Goal: Transaction & Acquisition: Obtain resource

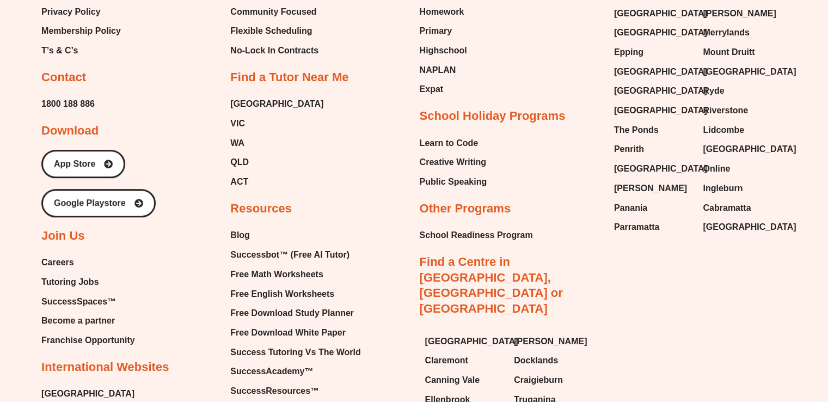
scroll to position [4618, 0]
click at [253, 266] on span "Free Math Worksheets" at bounding box center [276, 274] width 93 height 16
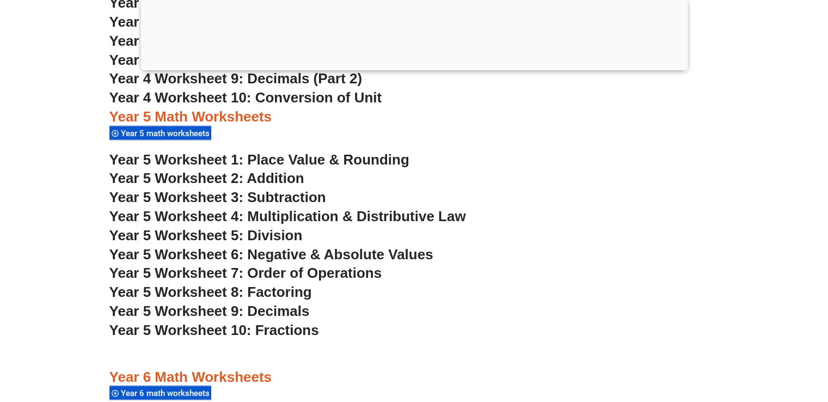
scroll to position [2179, 0]
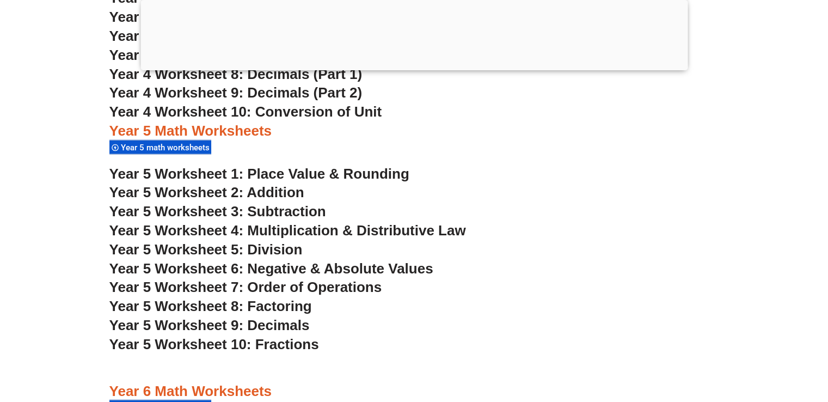
scroll to position [2224, 0]
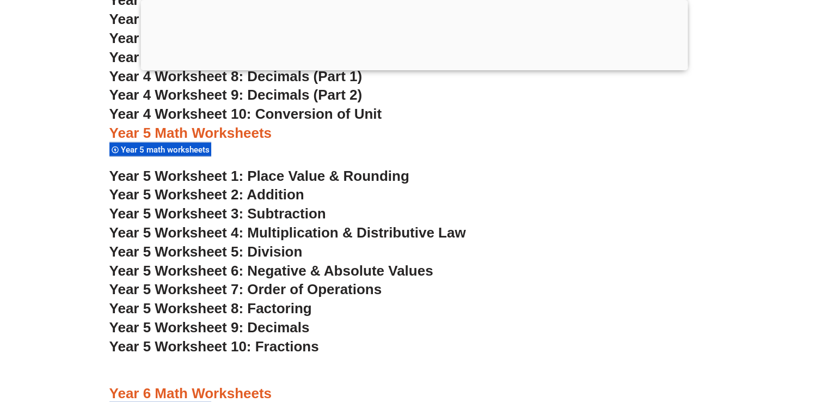
click at [60, 245] on section "Year 4 Math Worksheets Year 4 math worksheets Year 4 Worksheet 1: Place Value Y…" at bounding box center [414, 253] width 828 height 735
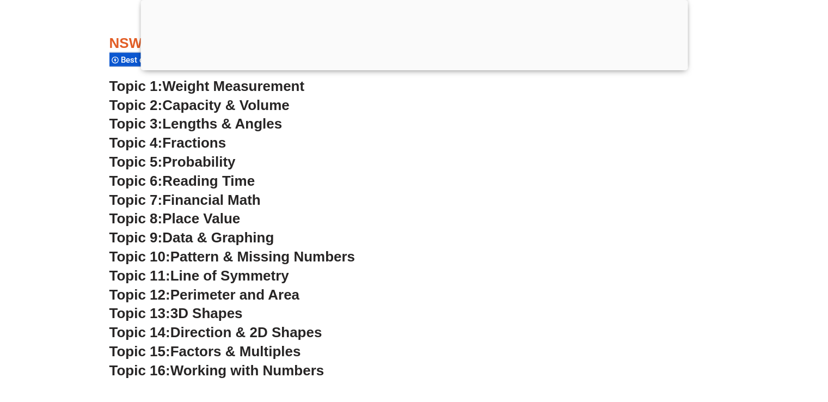
scroll to position [2987, 0]
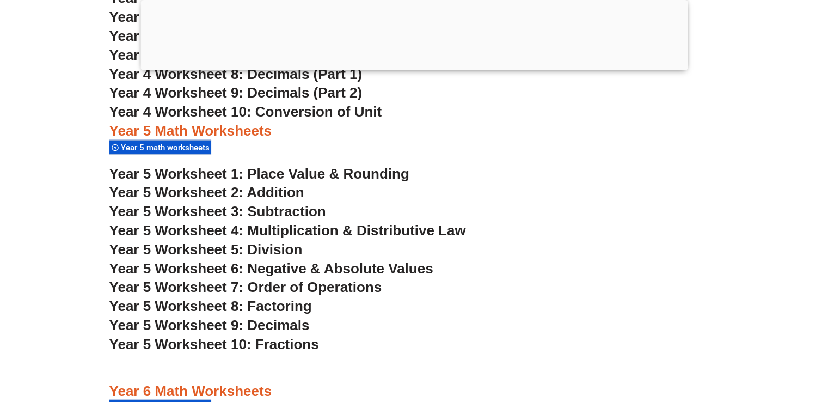
scroll to position [2246, 0]
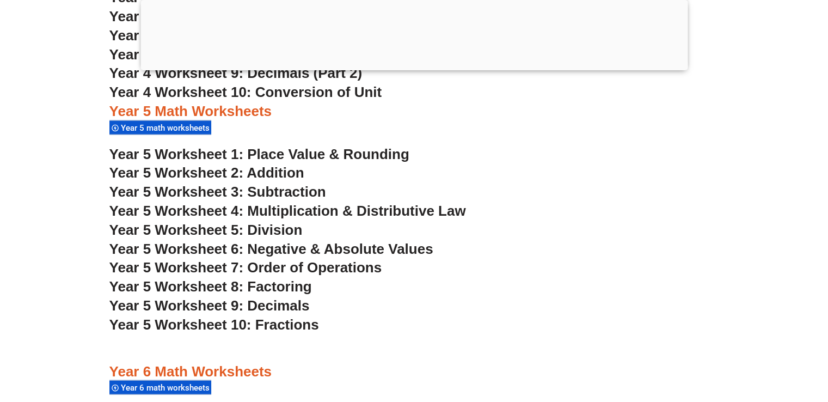
click at [260, 187] on span "Year 5 Worksheet 3: Subtraction" at bounding box center [217, 192] width 217 height 16
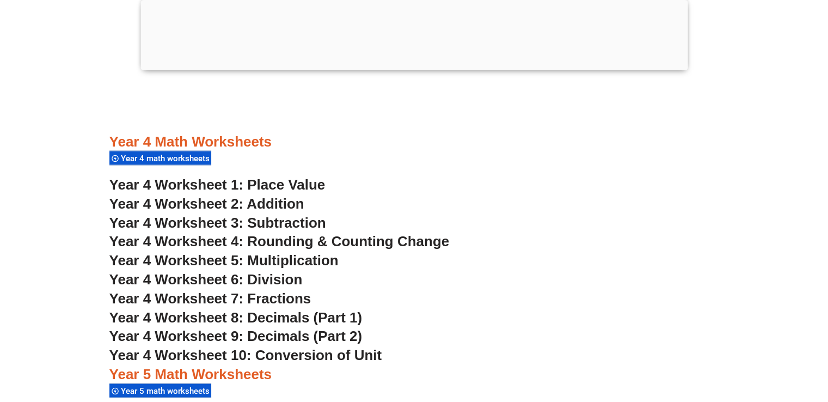
scroll to position [1985, 0]
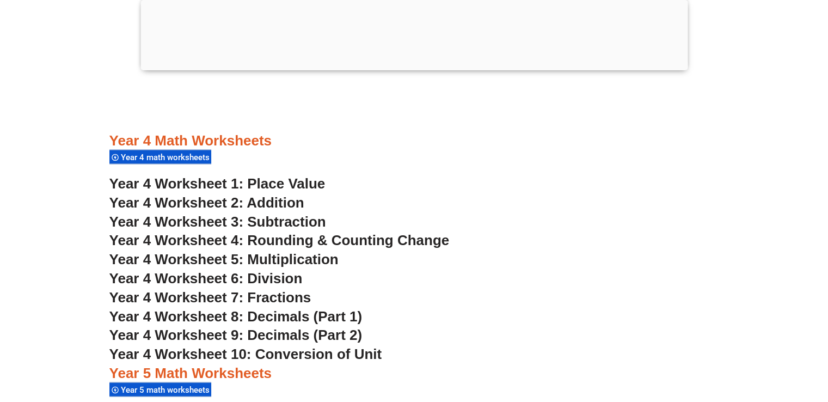
click at [279, 259] on span "Year 4 Worksheet 5: Multiplication" at bounding box center [223, 259] width 229 height 16
click at [24, 65] on ins at bounding box center [414, 44] width 828 height 152
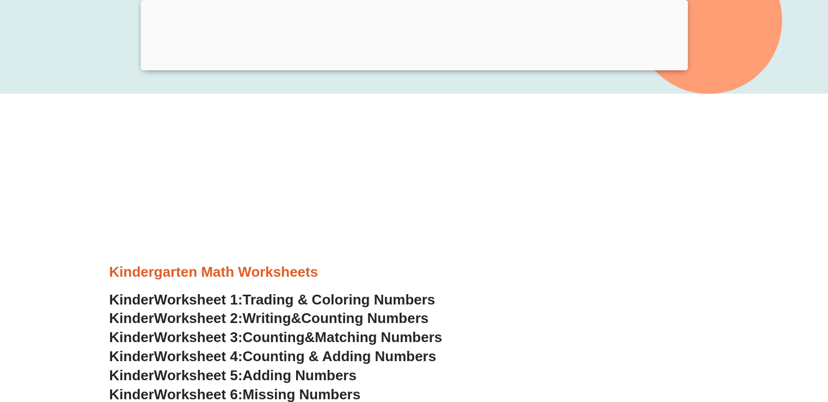
scroll to position [307, 0]
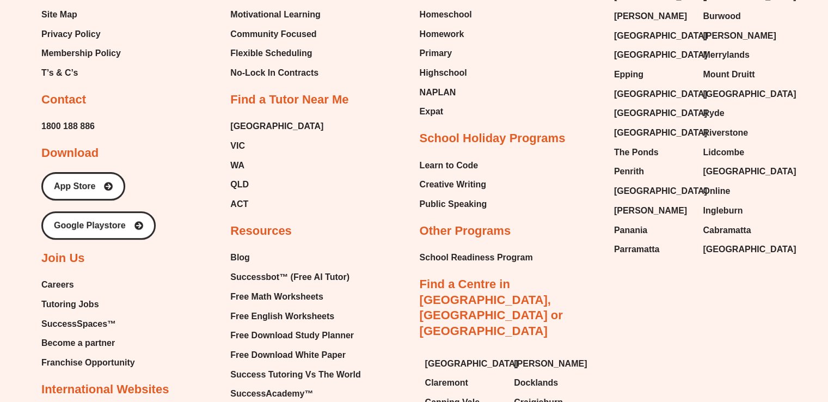
scroll to position [4597, 0]
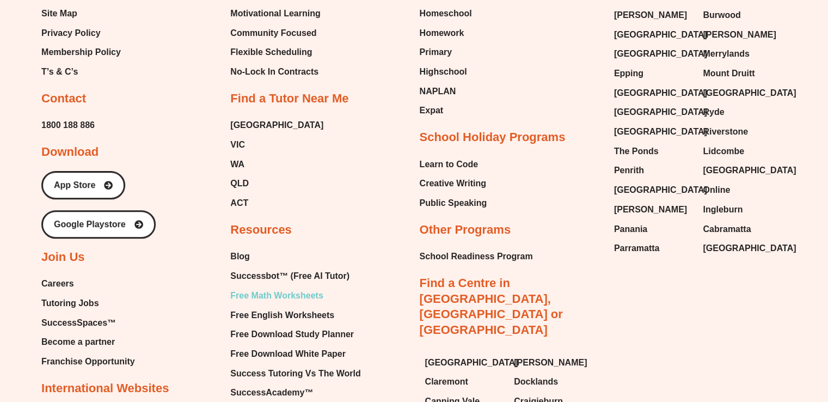
click at [270, 288] on span "Free Math Worksheets" at bounding box center [276, 296] width 93 height 16
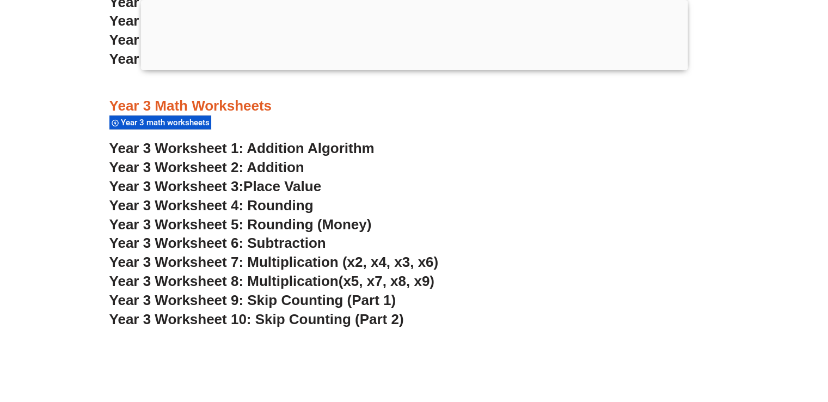
scroll to position [1576, 0]
